Goal: Task Accomplishment & Management: Manage account settings

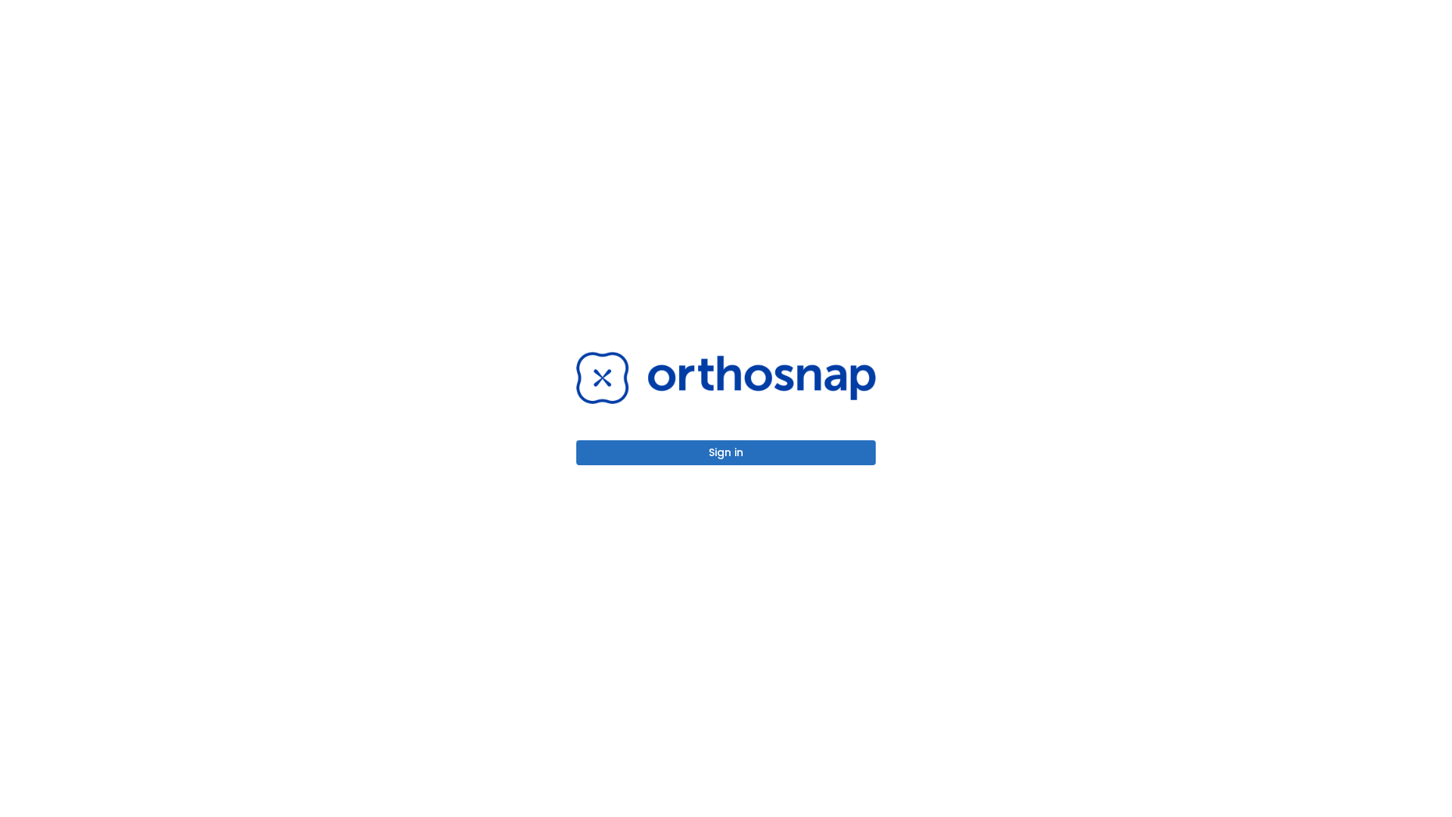
click at [726, 452] on button "Sign in" at bounding box center [725, 452] width 299 height 25
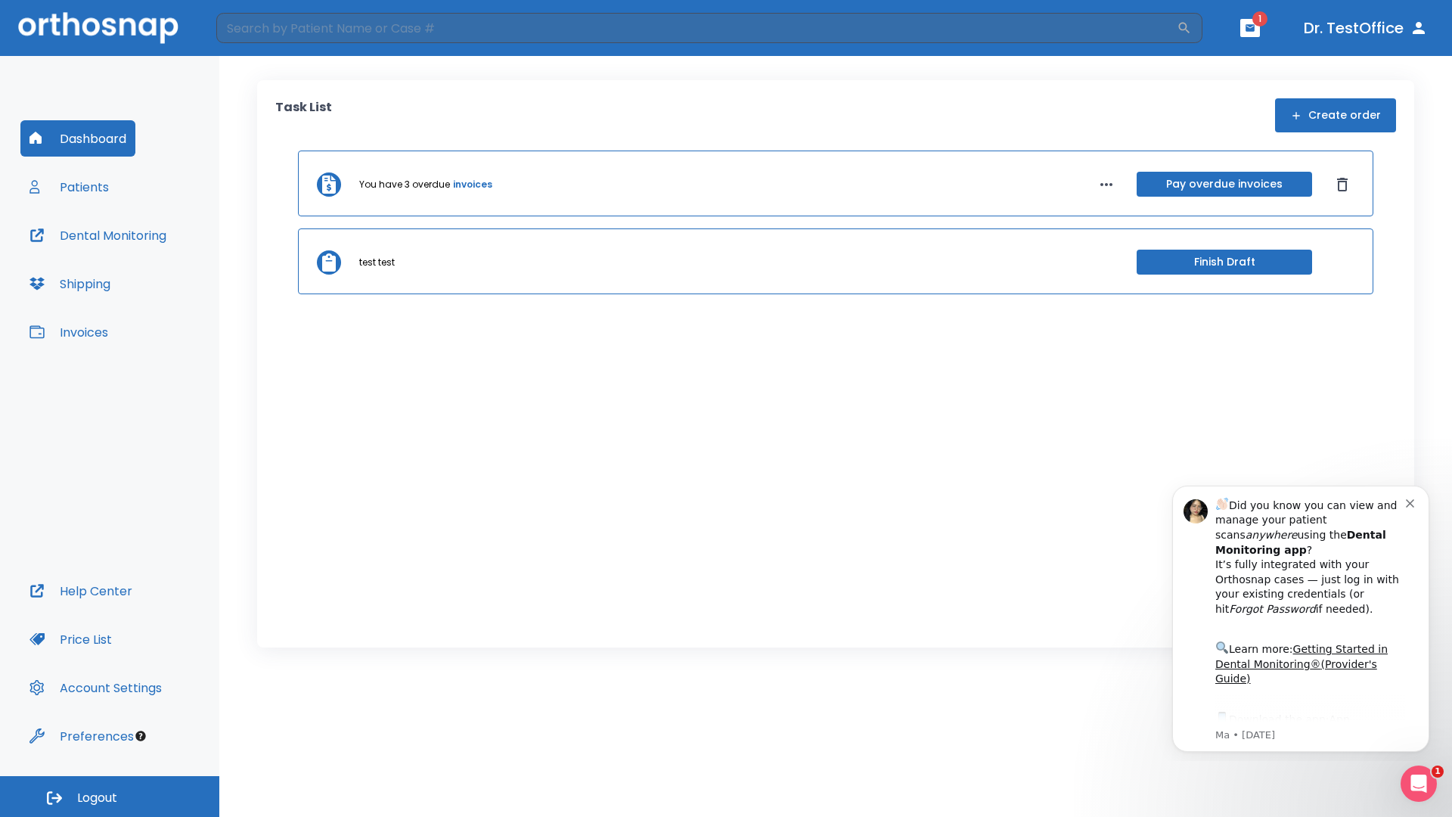
click at [110, 796] on span "Logout" at bounding box center [97, 797] width 40 height 17
